Goal: Find specific page/section: Find specific page/section

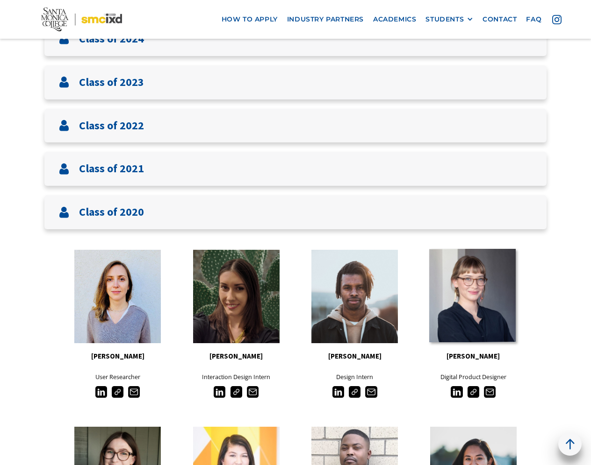
scroll to position [423, 0]
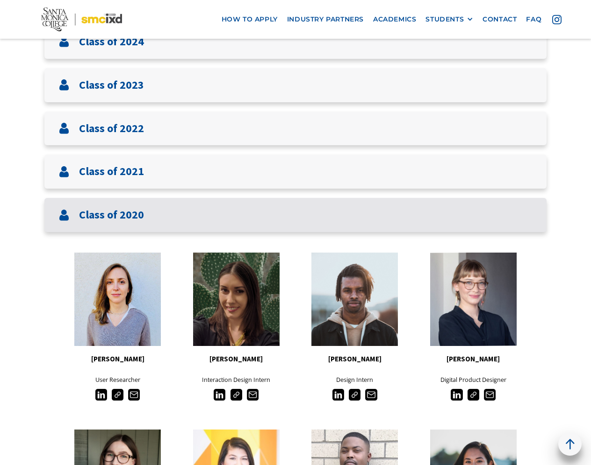
click at [417, 216] on div "Class of 2020" at bounding box center [295, 215] width 502 height 34
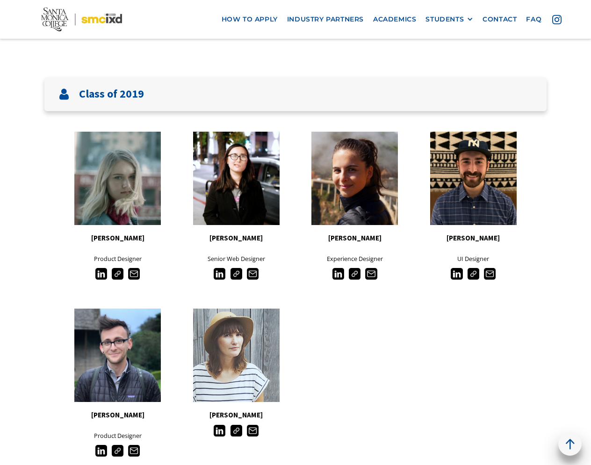
scroll to position [1148, 0]
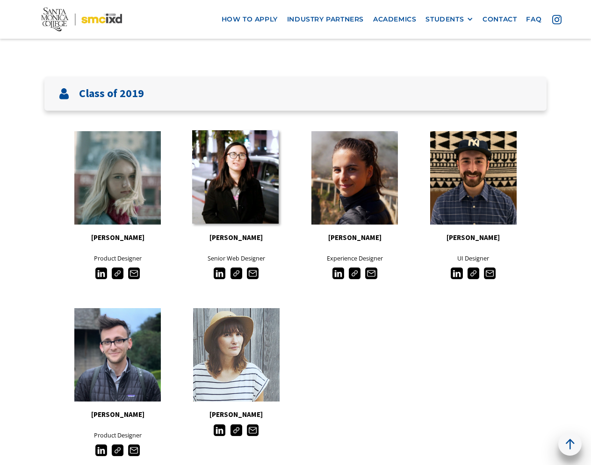
click at [254, 184] on link at bounding box center [235, 176] width 86 height 93
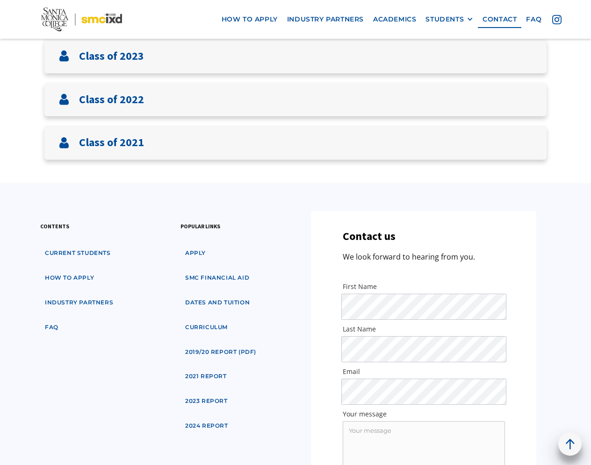
scroll to position [453, 0]
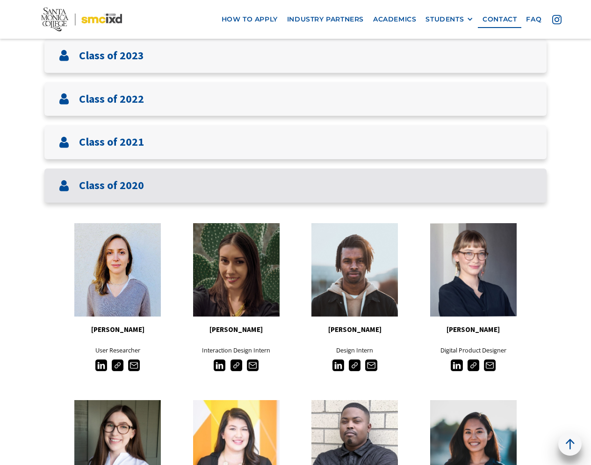
click at [426, 200] on div "Class of 2020" at bounding box center [295, 186] width 502 height 34
click at [438, 190] on div "Class of 2020" at bounding box center [295, 186] width 502 height 34
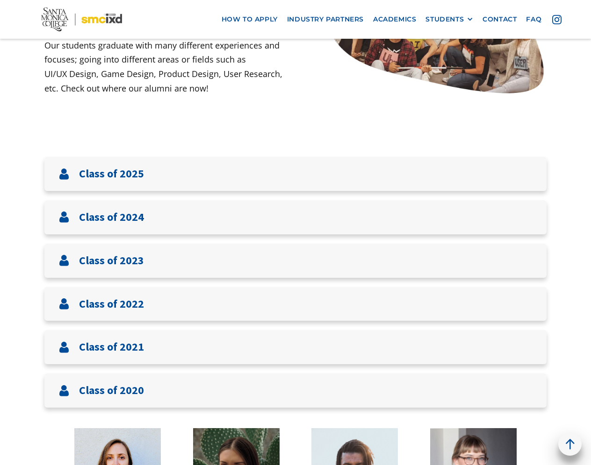
scroll to position [0, 0]
